Goal: Task Accomplishment & Management: Manage account settings

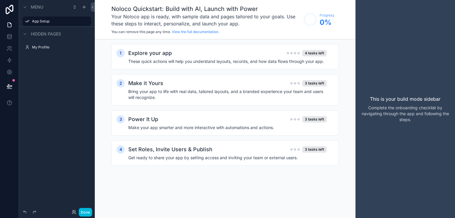
click at [72, 131] on div "Menu App Setup Hidden pages My Profile" at bounding box center [57, 105] width 76 height 211
click at [9, 49] on icon at bounding box center [10, 49] width 6 height 6
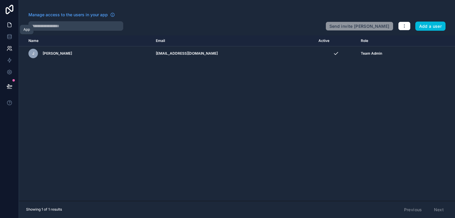
click at [10, 26] on icon at bounding box center [10, 25] width 6 height 6
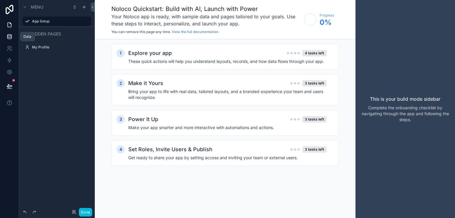
click at [9, 32] on link at bounding box center [9, 37] width 19 height 12
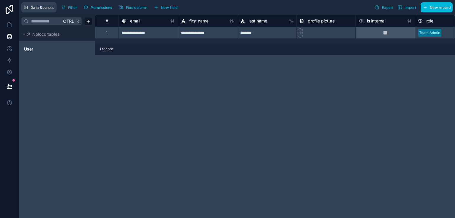
click at [43, 9] on span "Data Sources" at bounding box center [42, 7] width 24 height 4
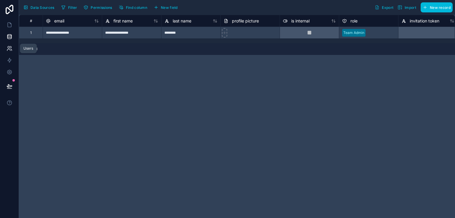
click at [9, 49] on icon at bounding box center [10, 49] width 6 height 6
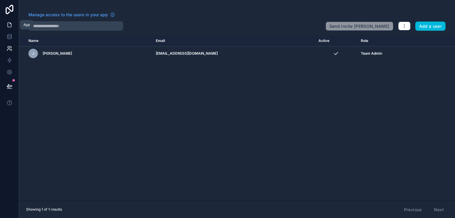
click at [8, 27] on icon at bounding box center [10, 25] width 6 height 6
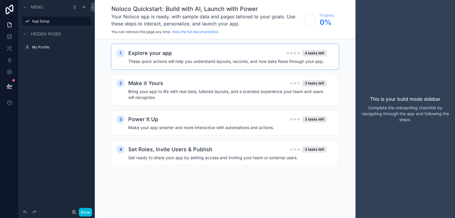
click at [159, 65] on div "1 Explore your app 4 tasks left These quick actions will help you understand la…" at bounding box center [224, 56] width 227 height 25
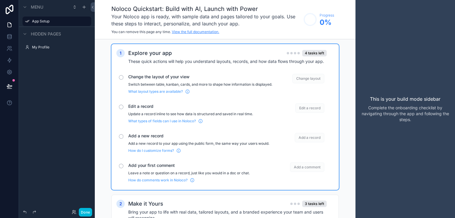
click at [204, 32] on link "View the full documentation." at bounding box center [195, 32] width 47 height 4
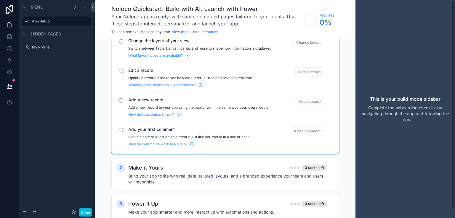
scroll to position [41, 0]
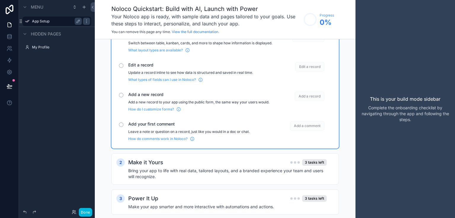
click at [44, 22] on label "App Setup" at bounding box center [55, 21] width 47 height 5
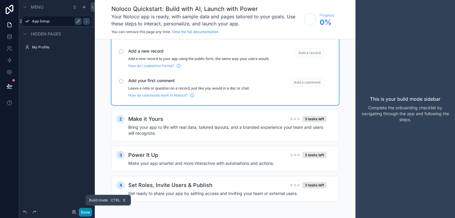
click at [83, 213] on button "Done" at bounding box center [85, 212] width 13 height 9
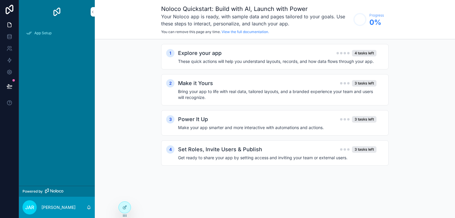
click at [95, 11] on div "Noloco Quickstart: Build with AI, Launch with Power Your Noloco app is ready, w…" at bounding box center [275, 19] width 360 height 39
click at [92, 12] on icon "scrollable content" at bounding box center [93, 12] width 4 height 4
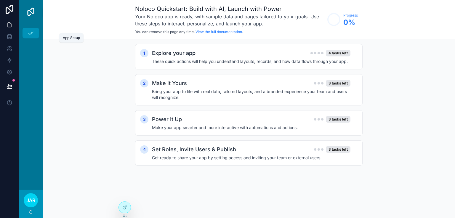
click at [32, 29] on div "App Setup" at bounding box center [30, 32] width 9 height 9
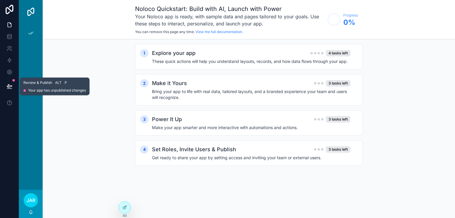
click at [9, 85] on icon at bounding box center [9, 86] width 5 height 3
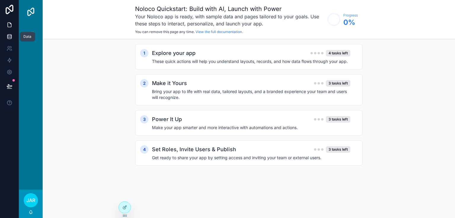
click at [11, 36] on icon at bounding box center [9, 36] width 4 height 2
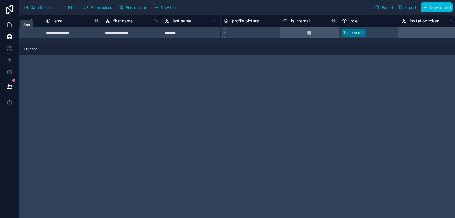
click at [8, 27] on icon at bounding box center [10, 25] width 6 height 6
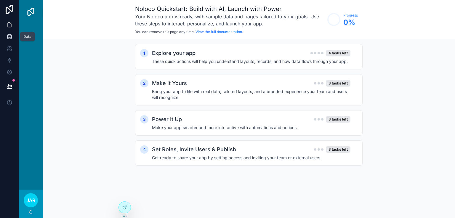
click at [9, 38] on icon at bounding box center [10, 37] width 6 height 6
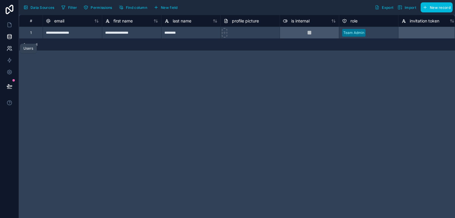
click at [9, 49] on icon at bounding box center [10, 49] width 6 height 6
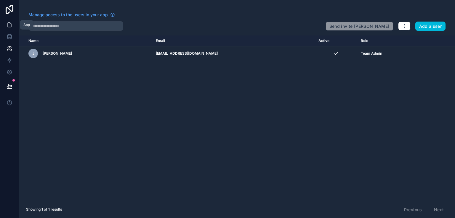
click at [8, 25] on icon at bounding box center [10, 25] width 6 height 6
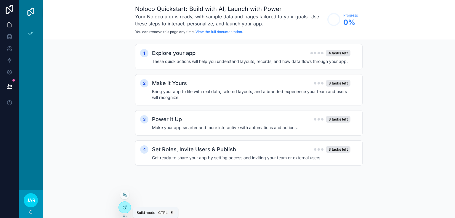
click at [124, 210] on icon at bounding box center [124, 208] width 3 height 3
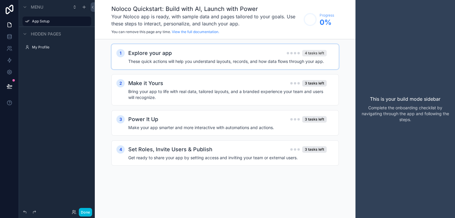
click at [309, 51] on div "4 tasks left" at bounding box center [314, 53] width 25 height 7
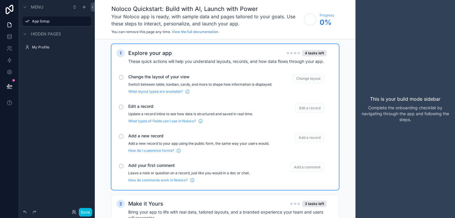
click at [311, 78] on span "Change layout" at bounding box center [308, 78] width 32 height 9
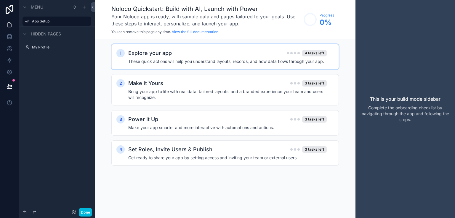
click at [311, 78] on div "2 Make it Yours 3 tasks left Bring your app to life with real data, tailored la…" at bounding box center [224, 89] width 227 height 31
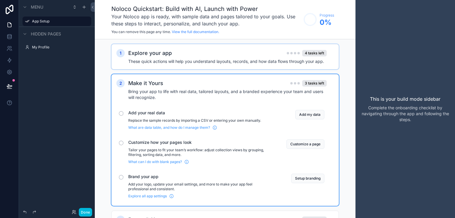
click at [308, 56] on div "Explore your app 4 tasks left" at bounding box center [227, 53] width 198 height 8
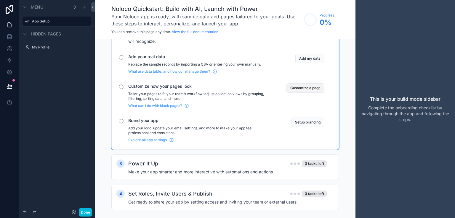
scroll to position [180, 0]
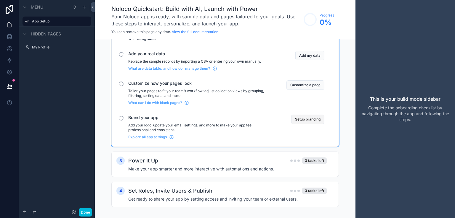
click at [303, 123] on button "Setup branding" at bounding box center [307, 119] width 33 height 9
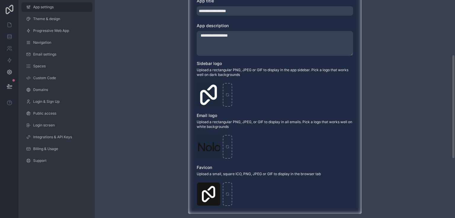
scroll to position [115, 0]
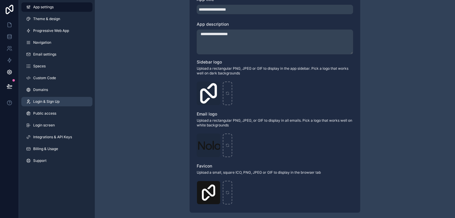
click at [57, 100] on span "Login & Sign Up" at bounding box center [46, 101] width 26 height 5
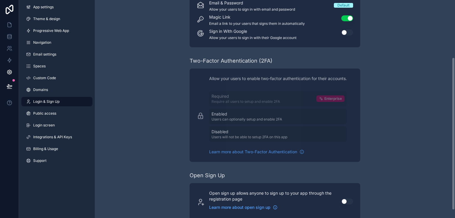
scroll to position [93, 0]
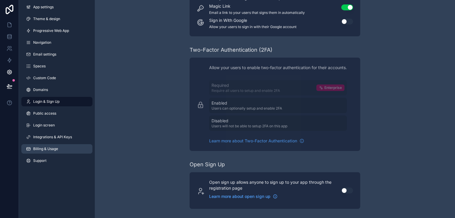
click at [57, 146] on link "Billing & Usage" at bounding box center [56, 148] width 71 height 9
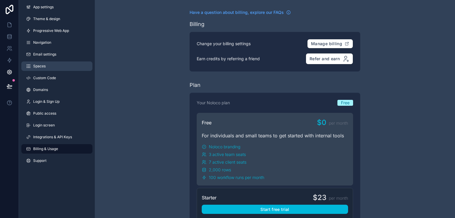
click at [50, 64] on link "Spaces" at bounding box center [56, 66] width 71 height 9
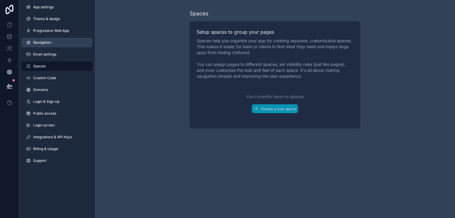
click at [51, 46] on link "Navigation" at bounding box center [56, 42] width 71 height 9
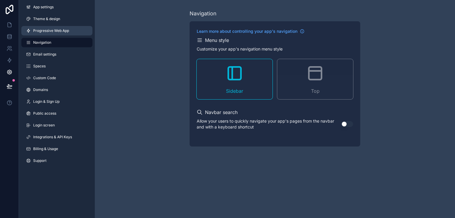
click at [52, 32] on span "Progressive Web App" at bounding box center [51, 30] width 36 height 5
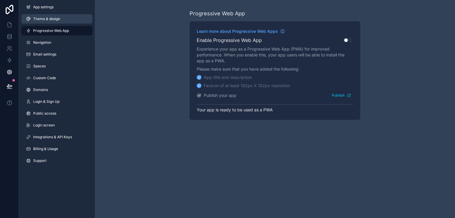
click at [53, 23] on link "Theme & design" at bounding box center [56, 18] width 71 height 9
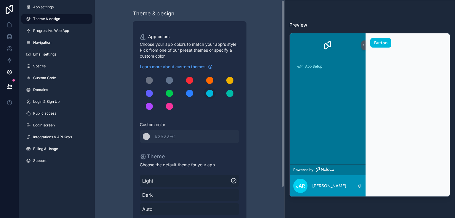
scroll to position [36, 0]
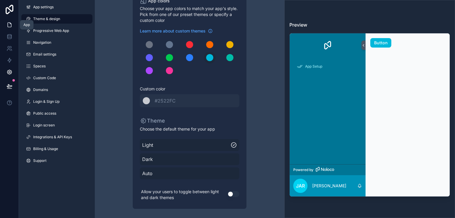
click at [9, 27] on icon at bounding box center [10, 25] width 4 height 4
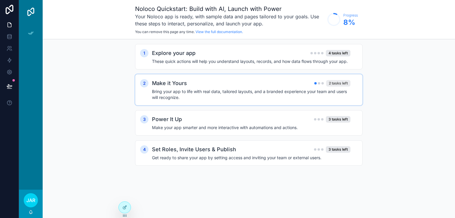
click at [334, 84] on div "2 tasks left" at bounding box center [338, 83] width 24 height 7
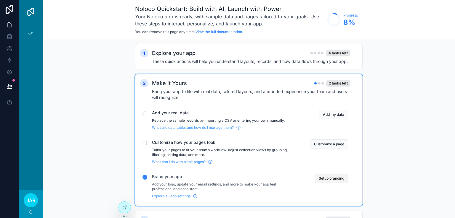
click at [327, 181] on button "Setup branding" at bounding box center [331, 178] width 33 height 9
